Goal: Information Seeking & Learning: Learn about a topic

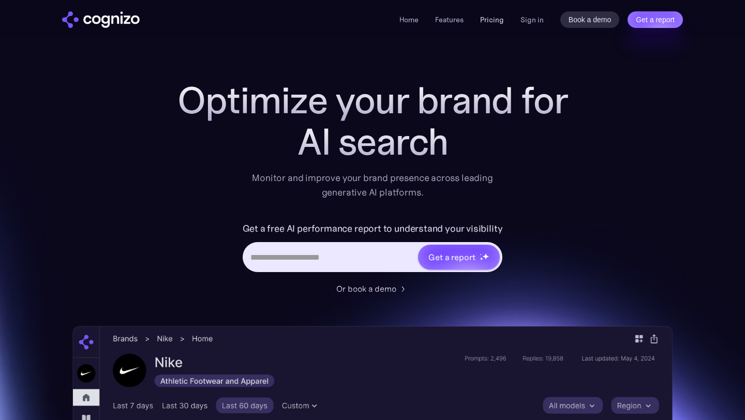
click at [492, 19] on link "Pricing" at bounding box center [492, 19] width 24 height 9
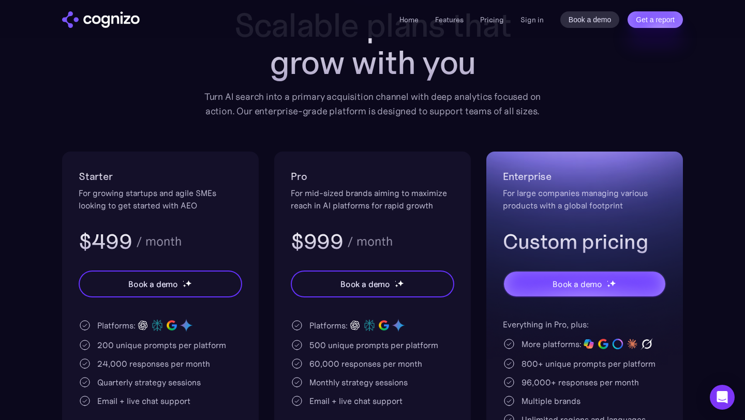
scroll to position [100, 0]
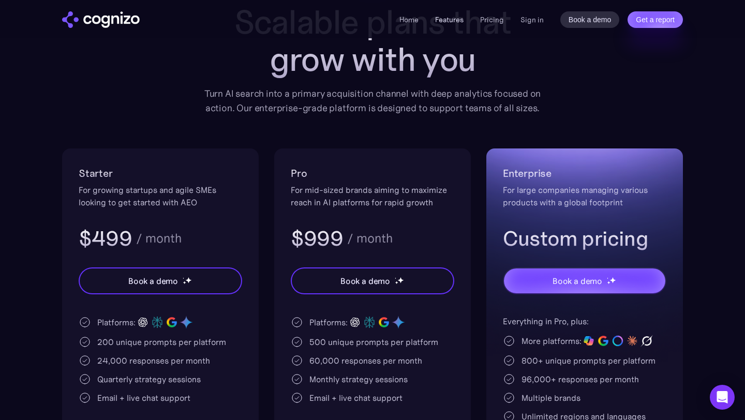
click at [453, 18] on link "Features" at bounding box center [449, 19] width 28 height 9
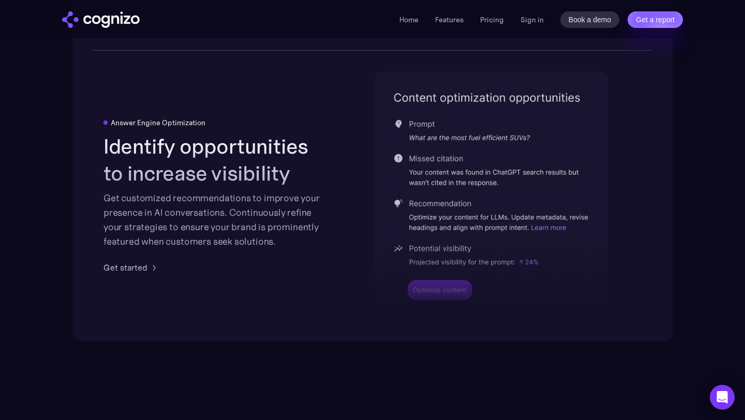
scroll to position [2361, 0]
